Goal: Information Seeking & Learning: Find specific fact

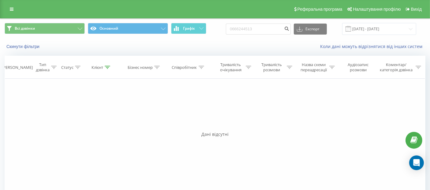
click at [263, 30] on input "0666244513" at bounding box center [258, 29] width 65 height 11
drag, startPoint x: 0, startPoint y: 0, endPoint x: 230, endPoint y: 33, distance: 232.4
click at [230, 33] on div "Всі дзвінки Основний Графік 0666244513 Експорт .csv .xls .xlsx 20.06.2025 - 20.…" at bounding box center [215, 29] width 421 height 12
type input "066 203 2124"
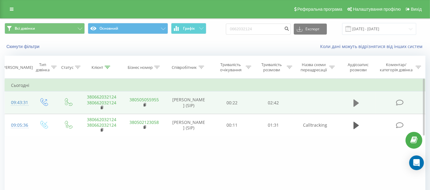
click at [353, 106] on button at bounding box center [356, 103] width 9 height 9
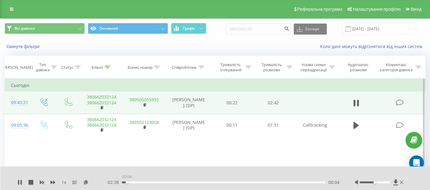
click at [127, 182] on div "00:04" at bounding box center [224, 183] width 204 height 2
click at [297, 181] on div "- 02:11 00:31 00:31" at bounding box center [223, 183] width 234 height 6
click at [296, 184] on div "- 02:10 00:31 00:31" at bounding box center [223, 183] width 234 height 6
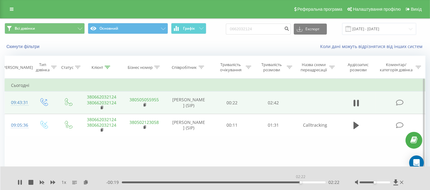
click at [301, 182] on div "02:22" at bounding box center [224, 183] width 204 height 2
click at [403, 182] on icon at bounding box center [401, 182] width 3 height 5
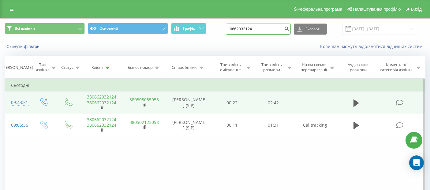
click at [261, 31] on input "0662032124" at bounding box center [258, 29] width 65 height 11
drag, startPoint x: 261, startPoint y: 31, endPoint x: 230, endPoint y: 32, distance: 30.3
click at [230, 32] on div "Всі дзвінки Основний Графік 0662032124 Експорт .csv .xls .xlsx 20.06.2025 - 20.…" at bounding box center [215, 29] width 421 height 12
paste input "95 805 0631"
type input "095 805 0631"
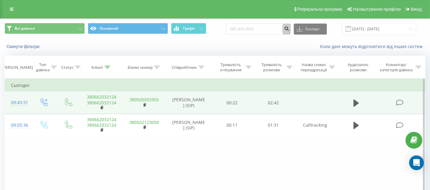
click at [289, 28] on icon "submit" at bounding box center [286, 28] width 5 height 4
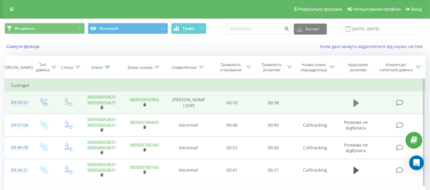
click at [357, 107] on icon at bounding box center [357, 103] width 6 height 9
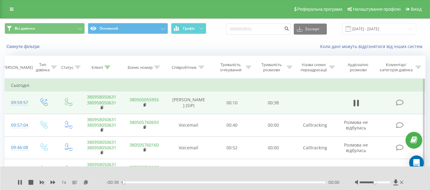
click at [128, 182] on div "00:00" at bounding box center [224, 183] width 204 height 2
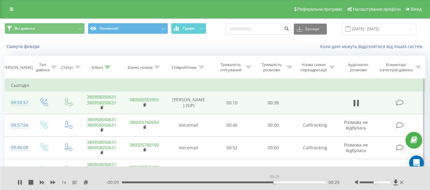
click at [275, 182] on div "00:29" at bounding box center [224, 183] width 204 height 2
drag, startPoint x: 263, startPoint y: 27, endPoint x: 213, endPoint y: 31, distance: 50.7
click at [213, 31] on div "Всі дзвінки Основний Графік 0958050631 Експорт .csv .xls .xlsx 20.06.2025 - 20.…" at bounding box center [215, 29] width 421 height 12
paste input "095 877 056"
type input "095 877 0561"
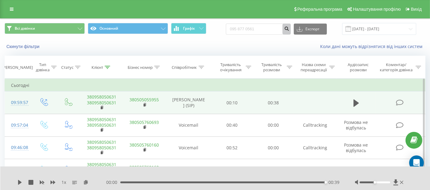
click at [289, 28] on icon "submit" at bounding box center [286, 28] width 5 height 4
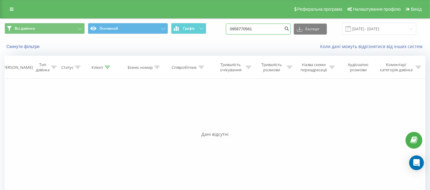
drag, startPoint x: 270, startPoint y: 24, endPoint x: 225, endPoint y: 31, distance: 45.3
click at [225, 31] on div "Всі дзвінки Основний Графік 0958770561 Експорт .csv .xls .xlsx 20.06.2025 - 20.…" at bounding box center [215, 29] width 421 height 12
click at [270, 25] on input "0958770561" at bounding box center [258, 29] width 65 height 11
drag, startPoint x: 268, startPoint y: 31, endPoint x: 218, endPoint y: 31, distance: 50.2
click at [218, 31] on div "Всі дзвінки Основний Графік 0958770561 Експорт .csv .xls .xlsx 20.06.2025 - 20.…" at bounding box center [215, 29] width 421 height 12
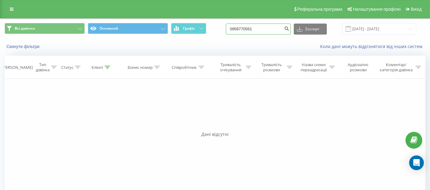
paste input "9)649-66-34"
type input "0996496634"
click at [289, 29] on icon "submit" at bounding box center [286, 28] width 5 height 4
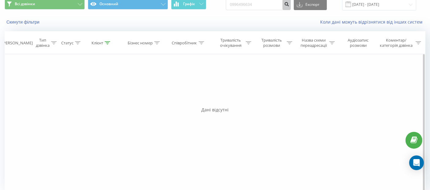
scroll to position [25, 0]
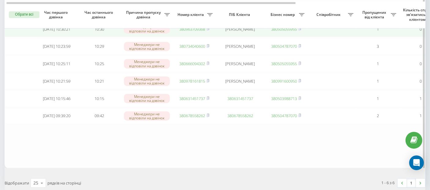
scroll to position [65, 0]
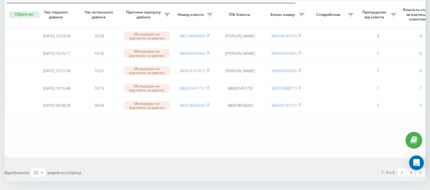
scroll to position [74, 0]
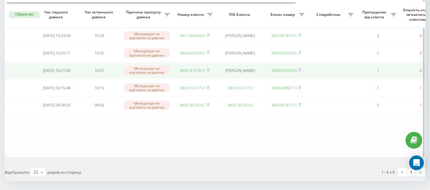
click at [184, 72] on link "380978161815" at bounding box center [193, 71] width 26 height 6
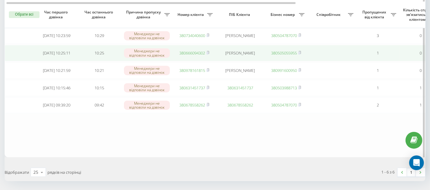
click at [198, 55] on link "380666094302" at bounding box center [193, 53] width 26 height 6
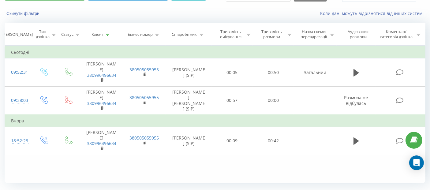
scroll to position [33, 0]
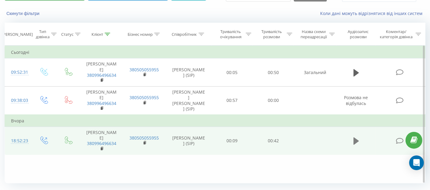
click at [354, 138] on button at bounding box center [356, 141] width 9 height 9
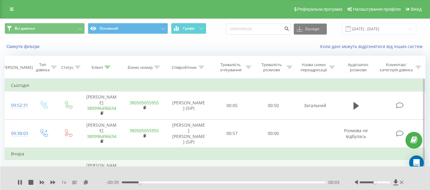
scroll to position [73, 0]
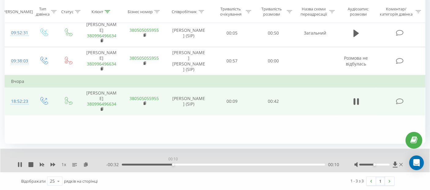
click at [173, 164] on div "00:10" at bounding box center [223, 165] width 203 height 2
click at [194, 164] on div "00:15" at bounding box center [223, 165] width 203 height 2
click at [20, 164] on icon at bounding box center [19, 164] width 5 height 5
click at [403, 162] on icon at bounding box center [401, 164] width 3 height 5
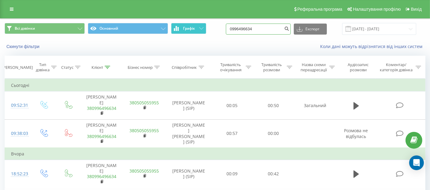
drag, startPoint x: 270, startPoint y: 32, endPoint x: 201, endPoint y: 33, distance: 68.9
click at [201, 33] on div "Всі дзвінки Основний Графік 0996496634 Експорт .csv .xls .xlsx [DATE] - [DATE]" at bounding box center [215, 29] width 421 height 12
paste input "[PHONE_NUMBER]"
type input "[PHONE_NUMBER]"
click at [291, 26] on button "submit" at bounding box center [287, 29] width 8 height 11
